Goal: Task Accomplishment & Management: Manage account settings

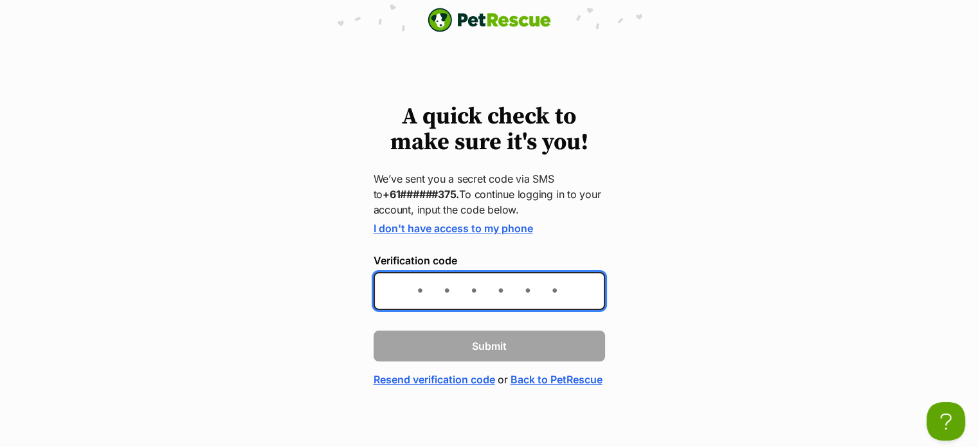
click at [446, 289] on input "Verification code" at bounding box center [489, 291] width 231 height 38
type input "715449"
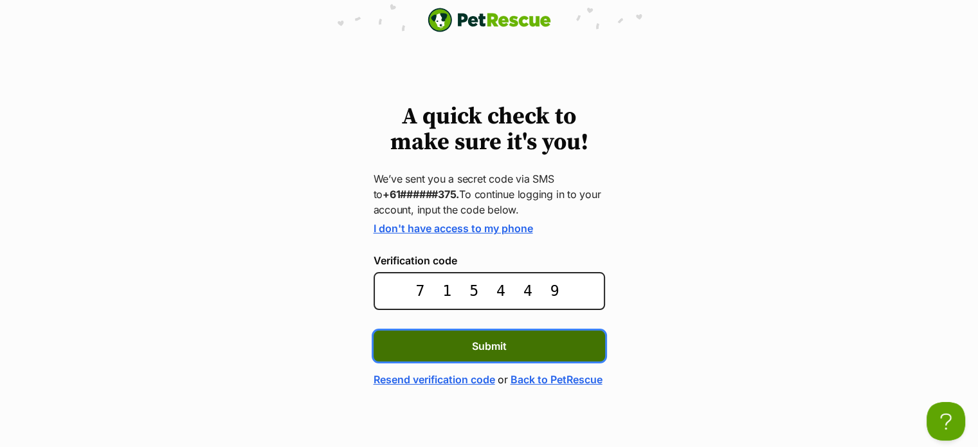
click at [480, 342] on span "Submit" at bounding box center [489, 345] width 35 height 15
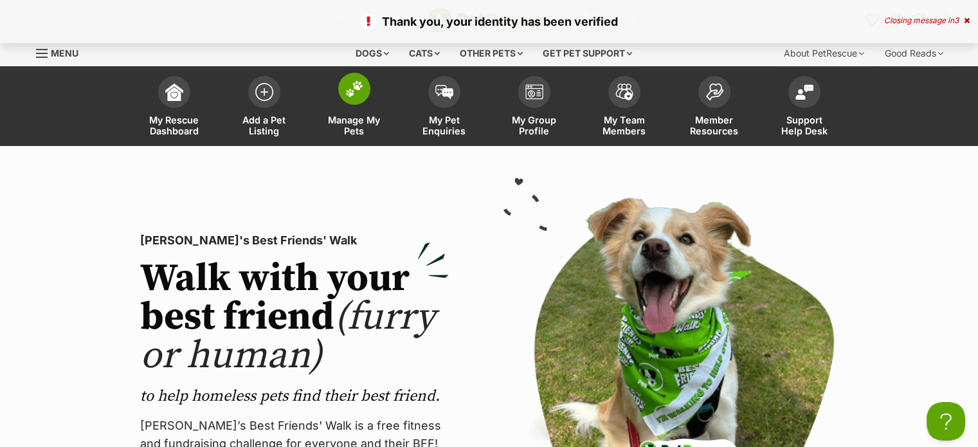
click at [350, 131] on span "Manage My Pets" at bounding box center [354, 125] width 58 height 22
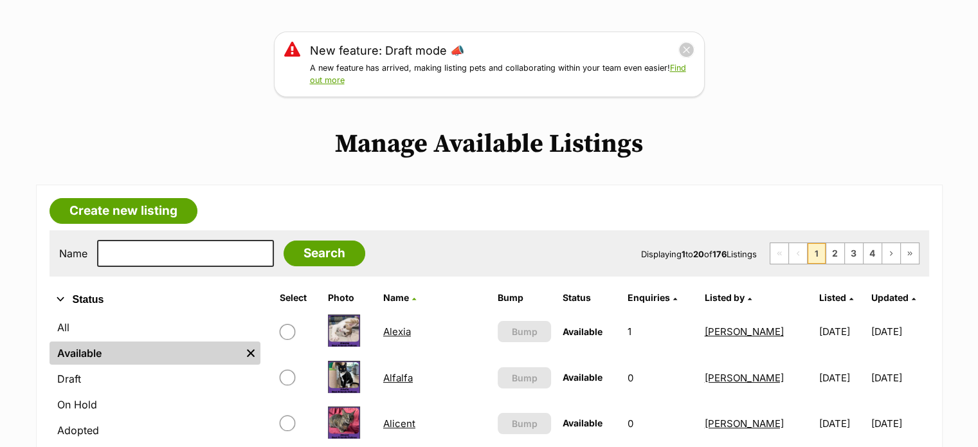
scroll to position [159, 0]
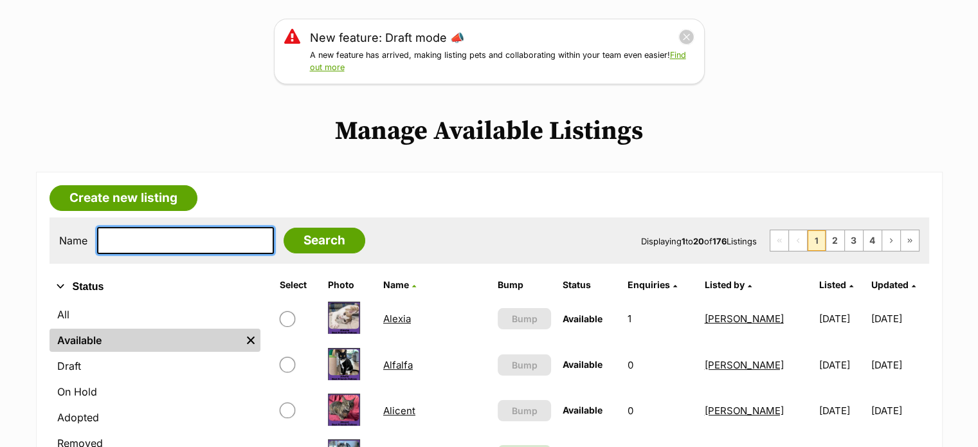
click at [204, 233] on input "text" at bounding box center [185, 240] width 177 height 27
type input "evie"
click at [284, 228] on input "Search" at bounding box center [325, 241] width 82 height 26
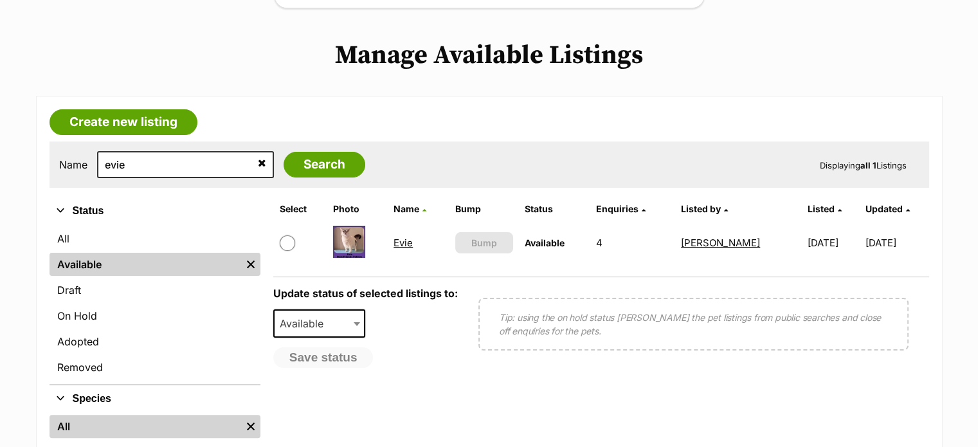
scroll to position [242, 0]
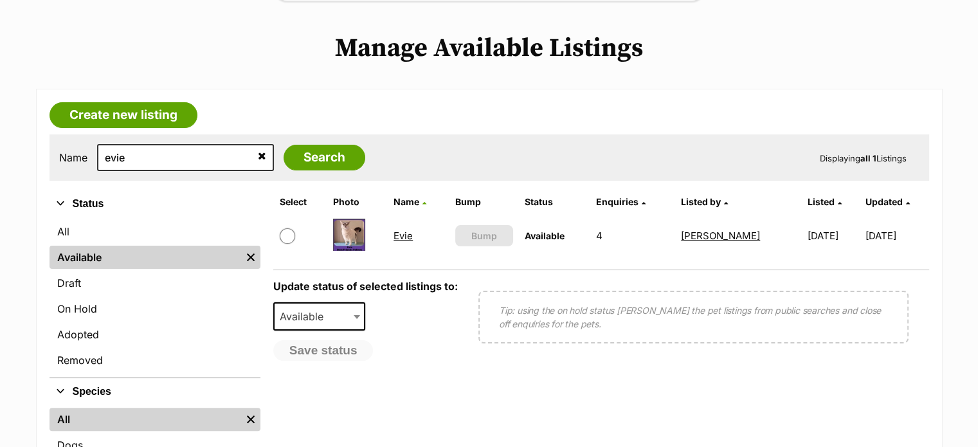
click at [293, 228] on span at bounding box center [301, 235] width 42 height 15
click at [285, 234] on input "checkbox" at bounding box center [287, 235] width 15 height 15
checkbox input "true"
click at [316, 303] on span "Available" at bounding box center [319, 316] width 93 height 28
select select "rehomed"
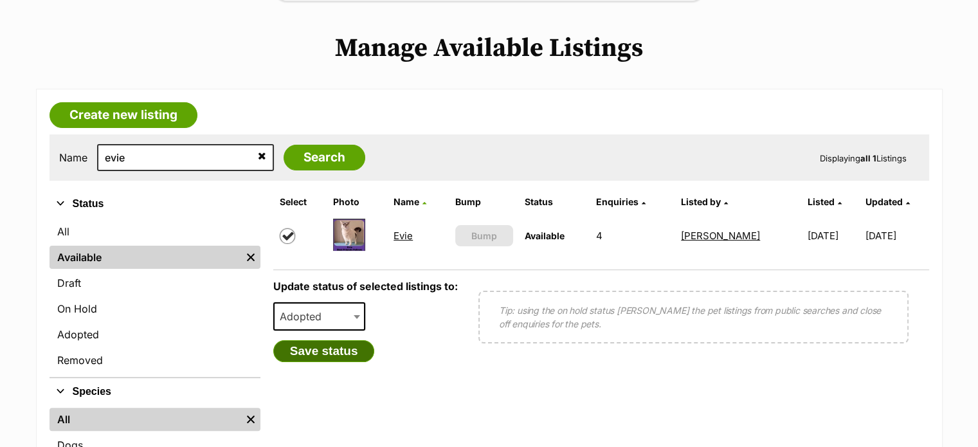
click at [342, 348] on button "Save status" at bounding box center [324, 351] width 102 height 22
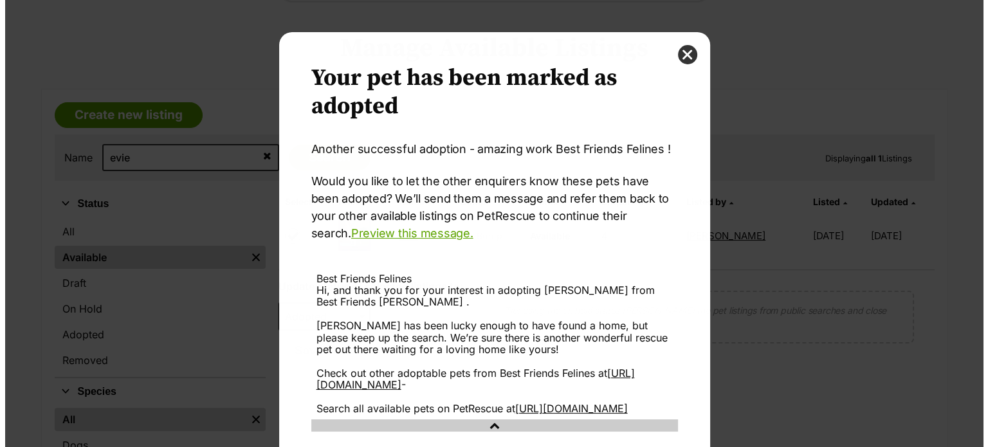
scroll to position [0, 0]
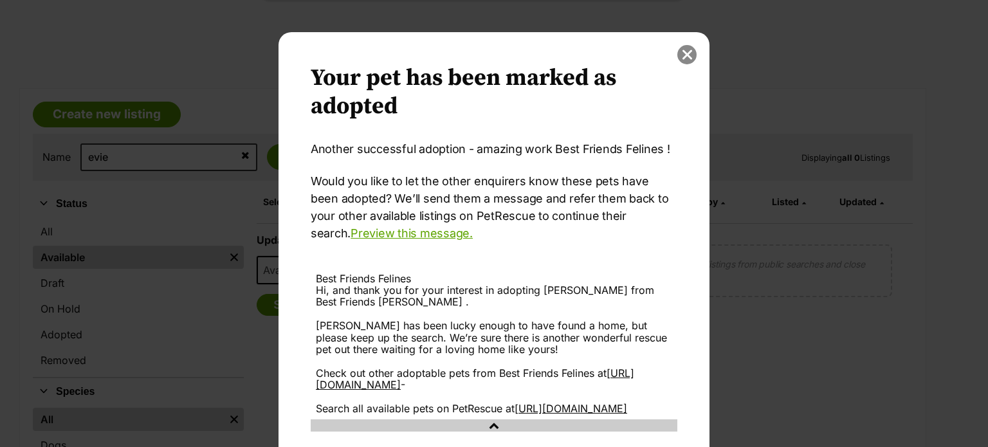
click at [677, 58] on button "close" at bounding box center [686, 54] width 19 height 19
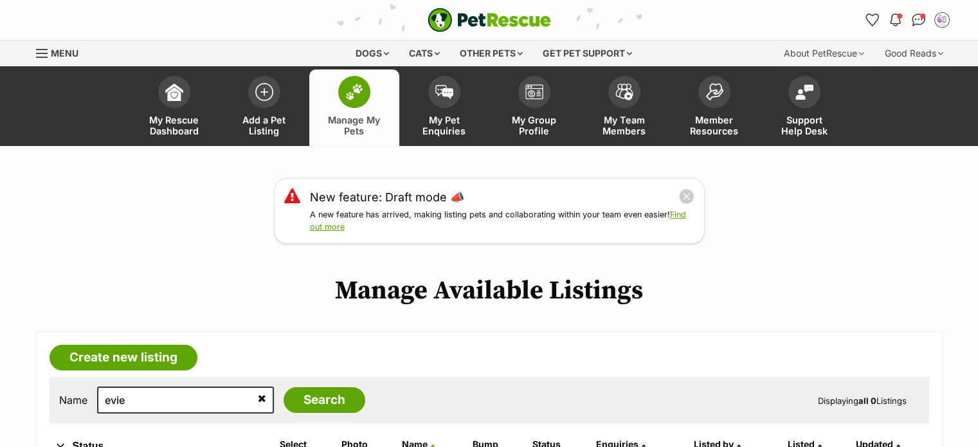
click at [44, 53] on span "Menu" at bounding box center [42, 53] width 12 height 1
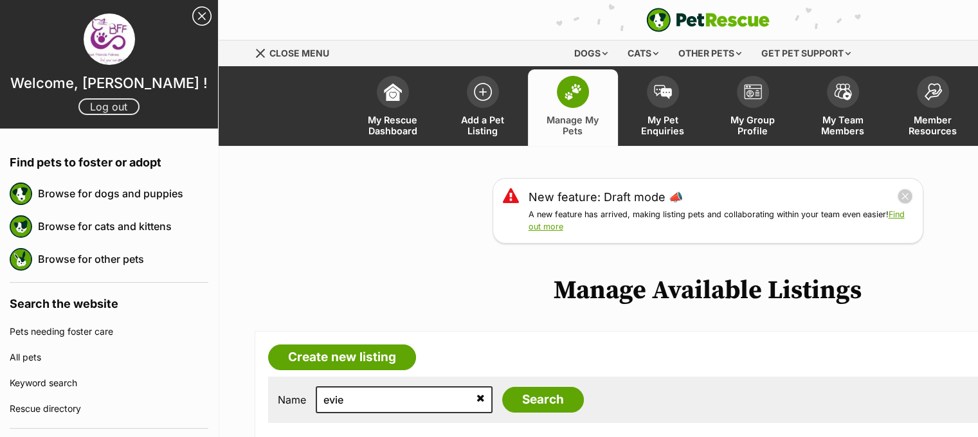
click at [102, 105] on link "Log out" at bounding box center [108, 106] width 61 height 17
